Goal: Find specific page/section: Find specific page/section

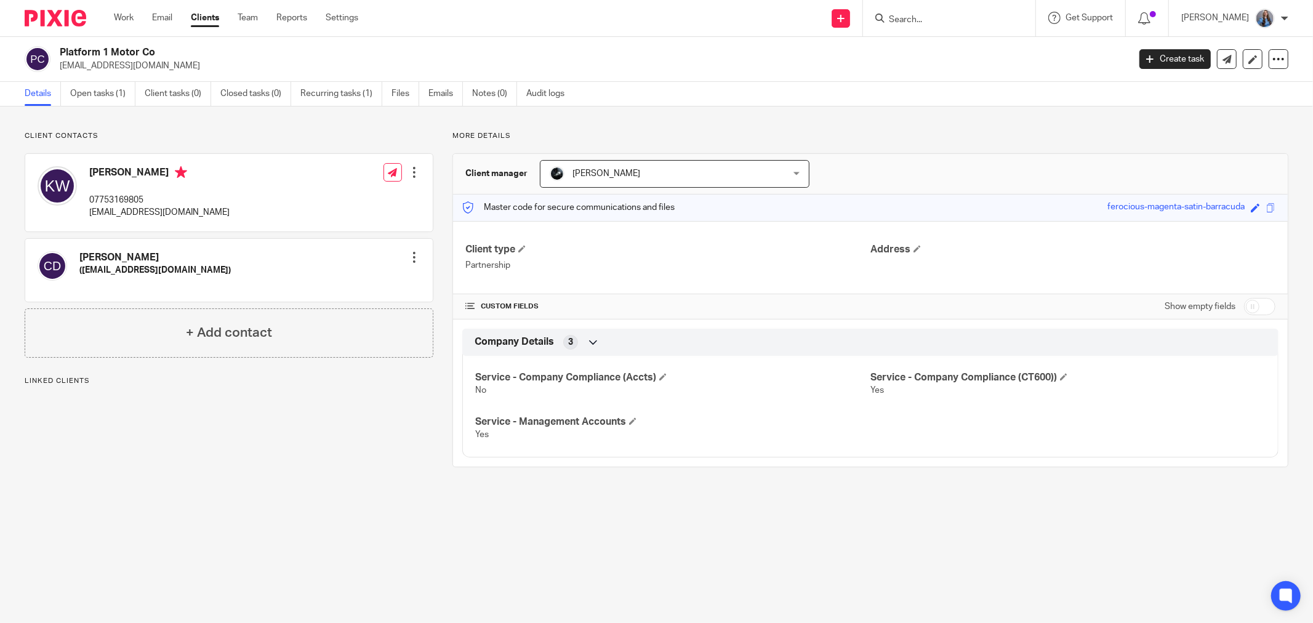
click at [952, 23] on input "Search" at bounding box center [943, 20] width 111 height 11
type input "paint cen"
drag, startPoint x: 966, startPoint y: 44, endPoint x: 1119, endPoint y: 38, distance: 152.8
click at [967, 44] on link at bounding box center [989, 53] width 208 height 28
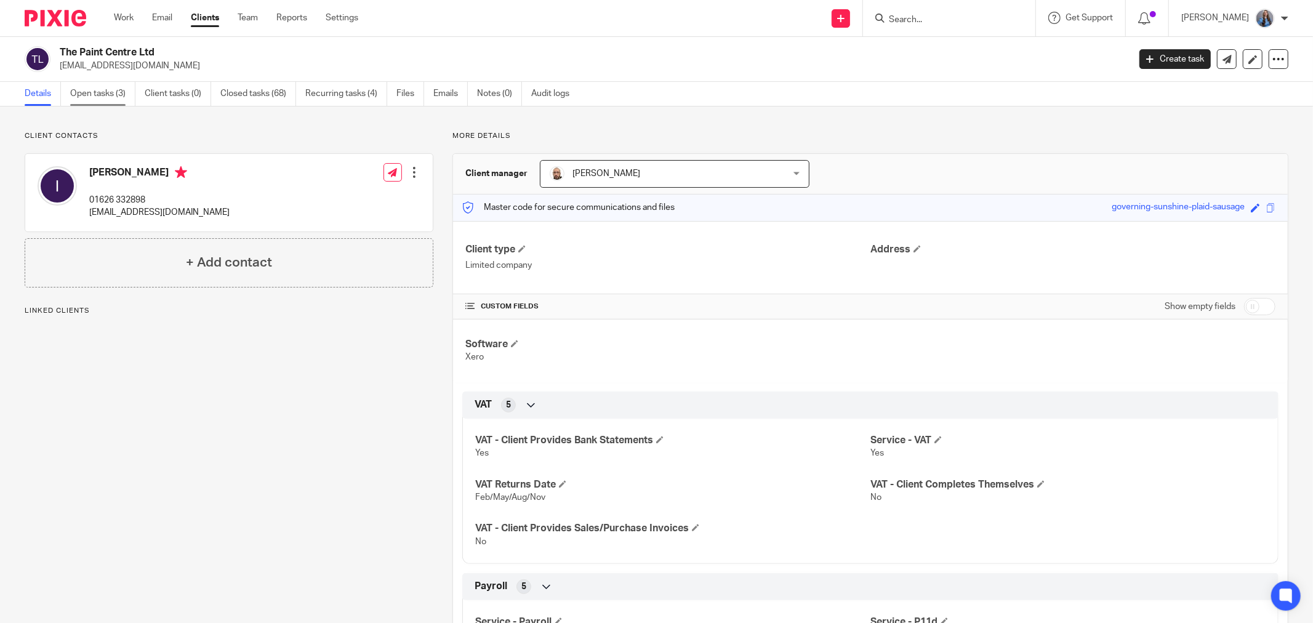
click at [102, 85] on link "Open tasks (3)" at bounding box center [102, 94] width 65 height 24
